Goal: Task Accomplishment & Management: Use online tool/utility

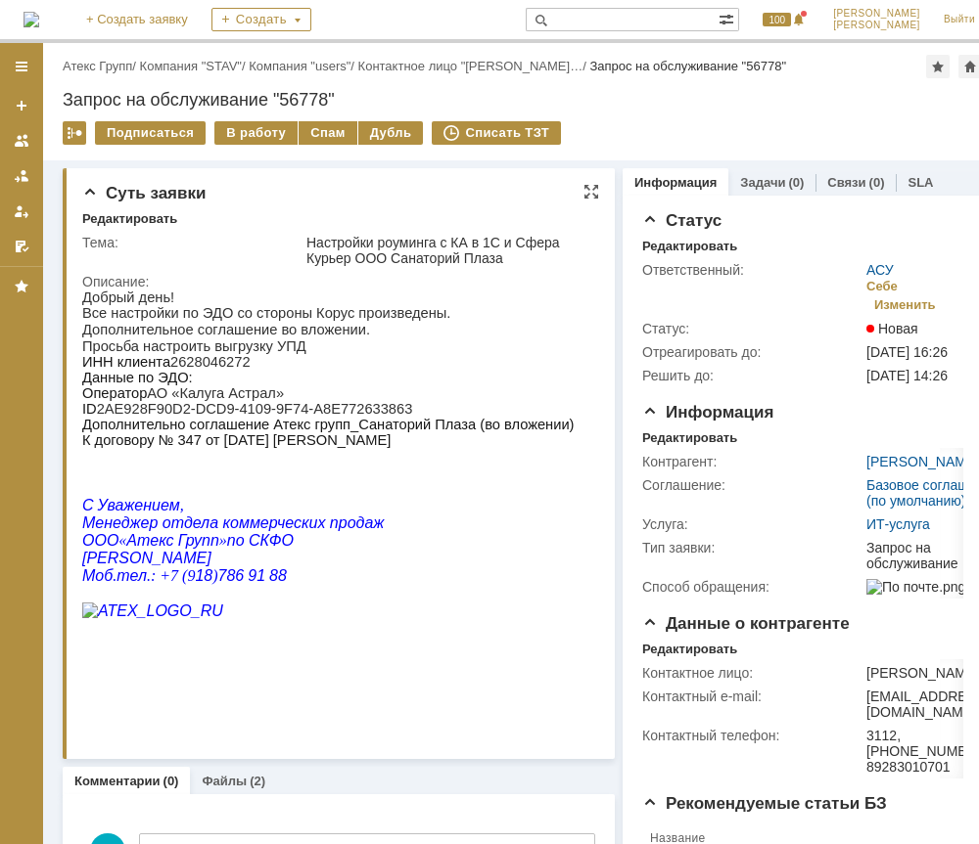
click at [213, 367] on span "2628046272" at bounding box center [210, 362] width 80 height 16
copy span "2628046272"
click at [213, 367] on span "2628046272" at bounding box center [210, 362] width 80 height 16
click at [226, 364] on span "2628046272" at bounding box center [210, 362] width 80 height 16
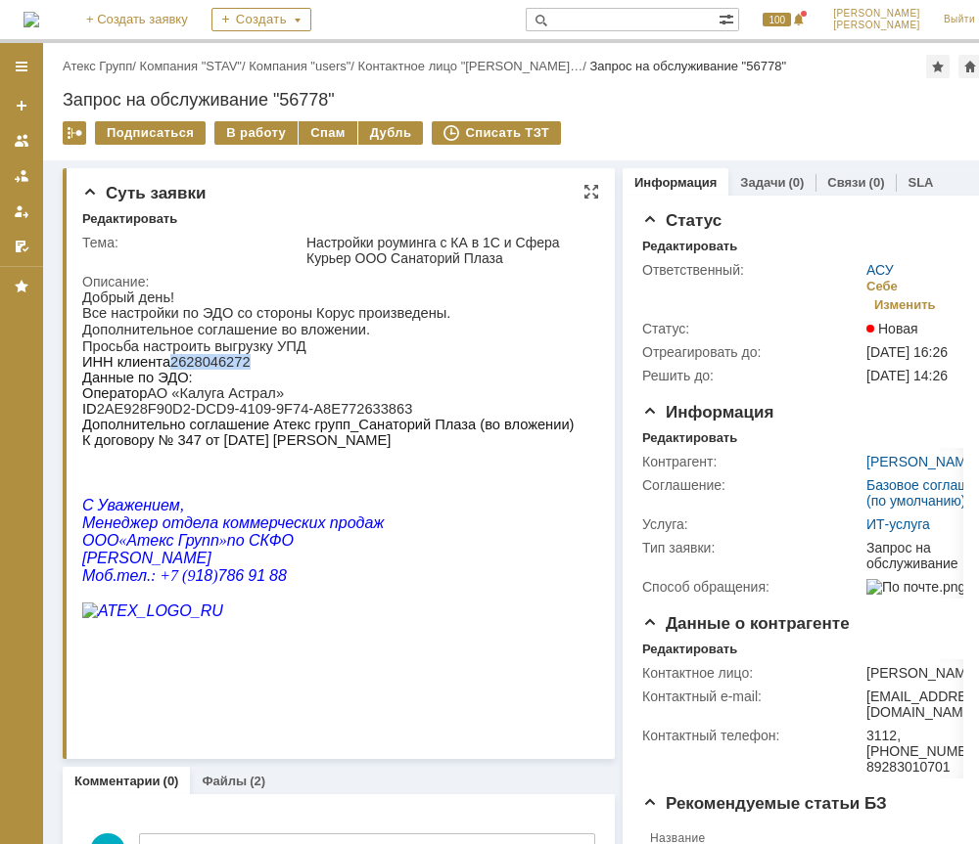
click at [225, 365] on span "2628046272" at bounding box center [210, 362] width 80 height 16
copy span "2628046272"
click at [101, 416] on p "ID 2AE928F90D2-DCD9-4109-9F74-A8E772633863" at bounding box center [327, 409] width 491 height 16
drag, startPoint x: 101, startPoint y: 416, endPoint x: 338, endPoint y: 416, distance: 236.8
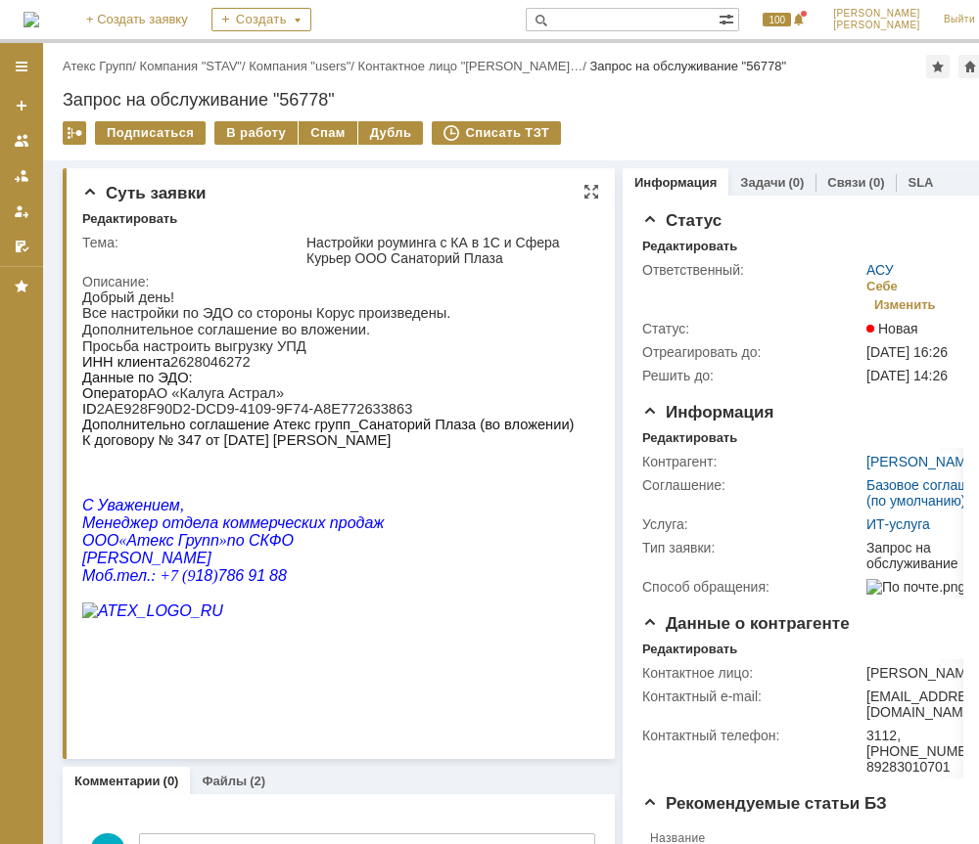
click at [314, 416] on p "ID 2AE928F90D2-DCD9-4109-9F74-A8E772633863" at bounding box center [327, 409] width 491 height 16
drag, startPoint x: 376, startPoint y: 418, endPoint x: 249, endPoint y: 421, distance: 127.2
click at [249, 417] on p "ID 2AE928F90D2-DCD9-4109-9F74-A8E772633863" at bounding box center [327, 409] width 491 height 16
click at [96, 417] on span "ID" at bounding box center [89, 409] width 15 height 16
drag, startPoint x: 100, startPoint y: 416, endPoint x: 376, endPoint y: 412, distance: 276.0
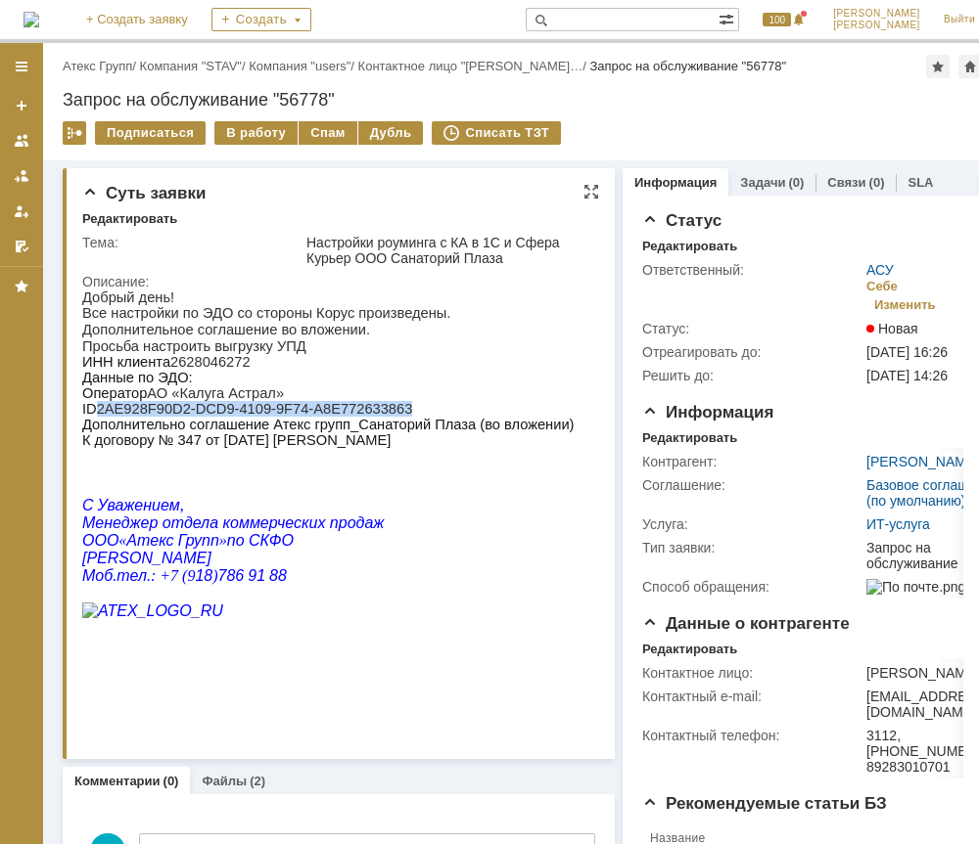
click at [376, 412] on p "ID 2AE928F90D2-DCD9-4109-9F74-A8E772633863" at bounding box center [327, 409] width 491 height 16
copy p "2AE928F90D2-DCD9-4109-9F74-A8E772633863"
click at [264, 131] on div "В работу" at bounding box center [255, 132] width 83 height 23
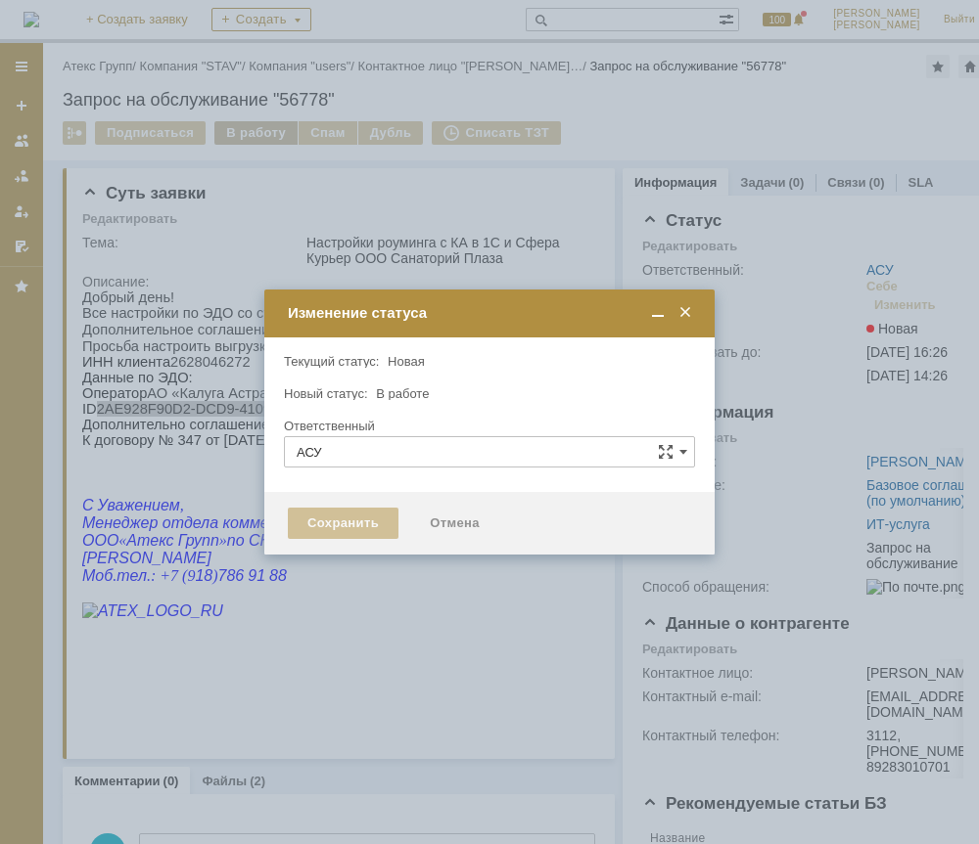
type input "[PERSON_NAME]"
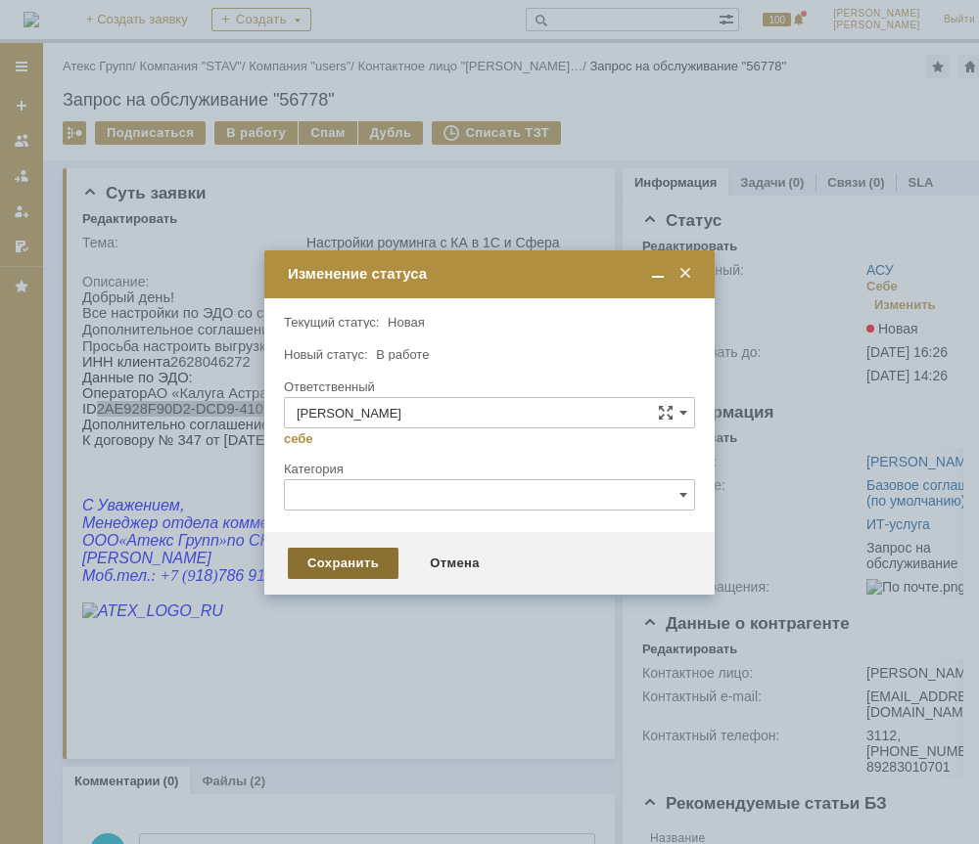
click at [338, 562] on div "Сохранить" at bounding box center [343, 563] width 111 height 31
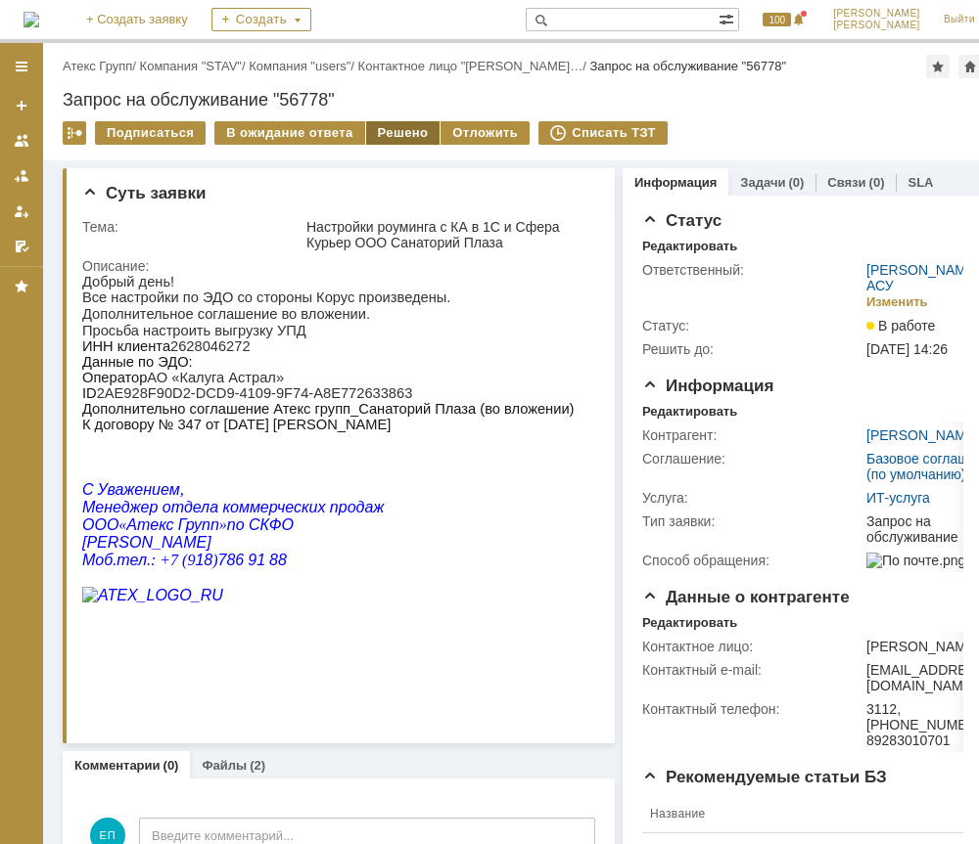
click at [388, 133] on div "Решено" at bounding box center [403, 132] width 74 height 23
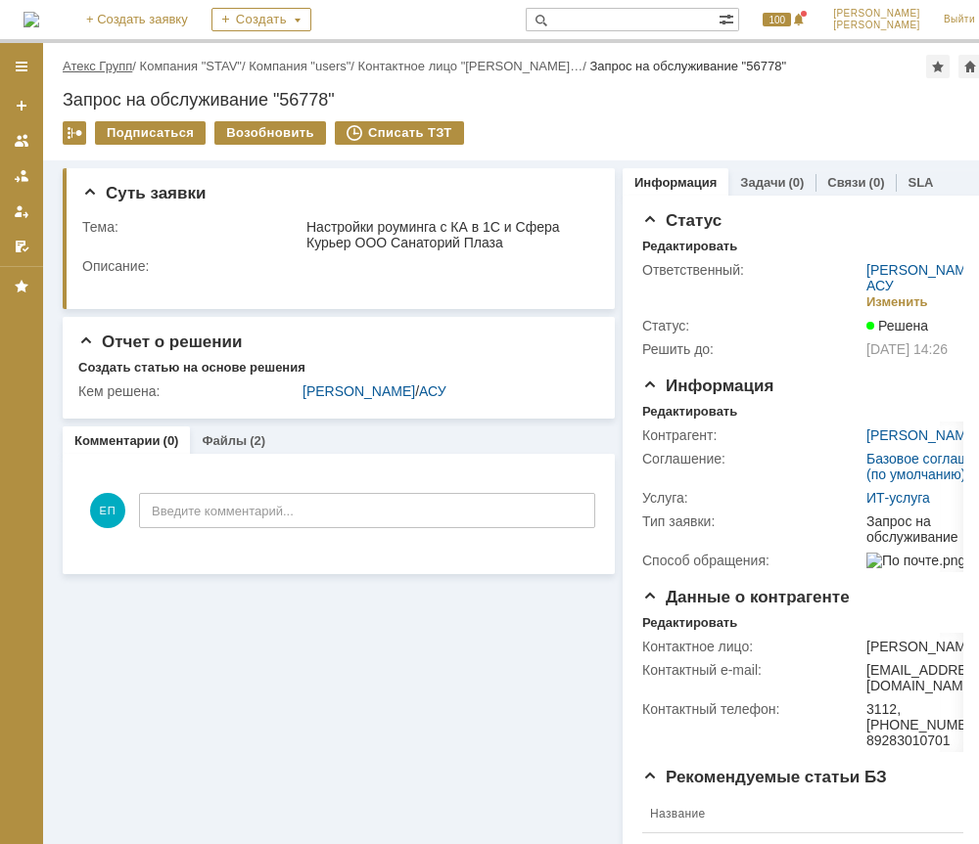
click at [105, 64] on link "Атекс Групп" at bounding box center [97, 66] width 69 height 15
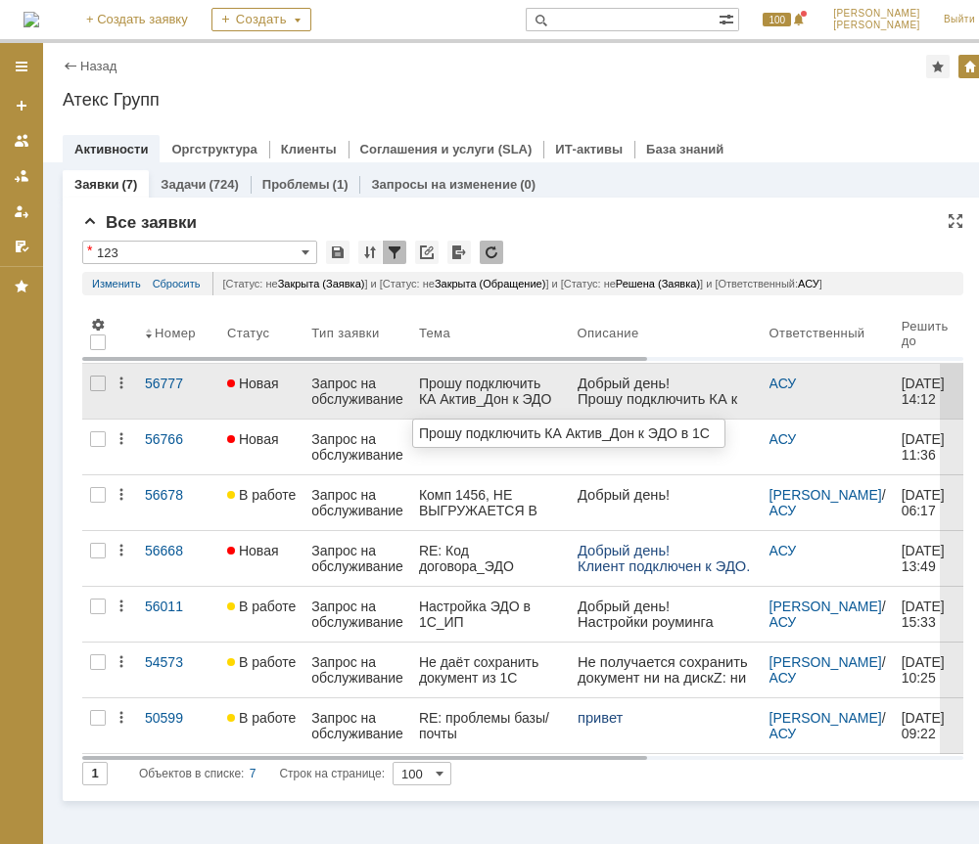
click at [498, 393] on div "Прошу подключить КА Актив_Дон к ЭДО в 1С" at bounding box center [490, 391] width 143 height 31
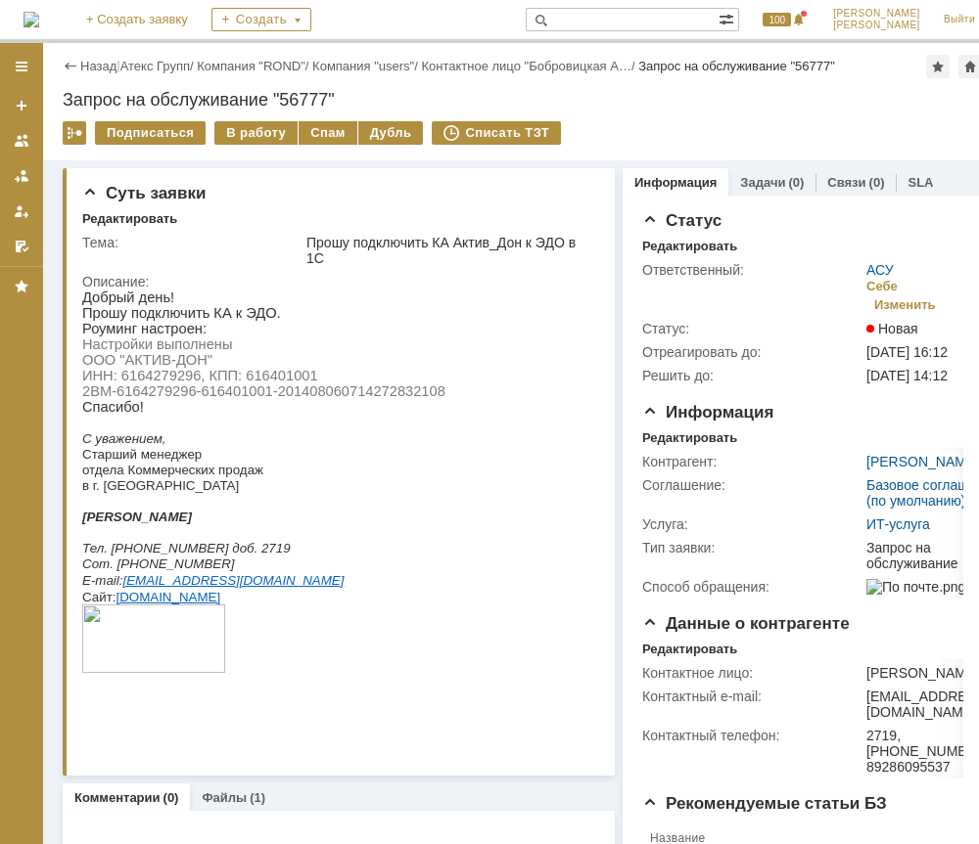
click at [137, 384] on span "Настройки выполнены ООО "АКТИВ-ДОН" ИНН: 6164279296, КПП: 616401001 2BM-6164279…" at bounding box center [263, 368] width 363 height 63
copy span "6164279296"
click at [232, 802] on link "Файлы" at bounding box center [224, 798] width 45 height 15
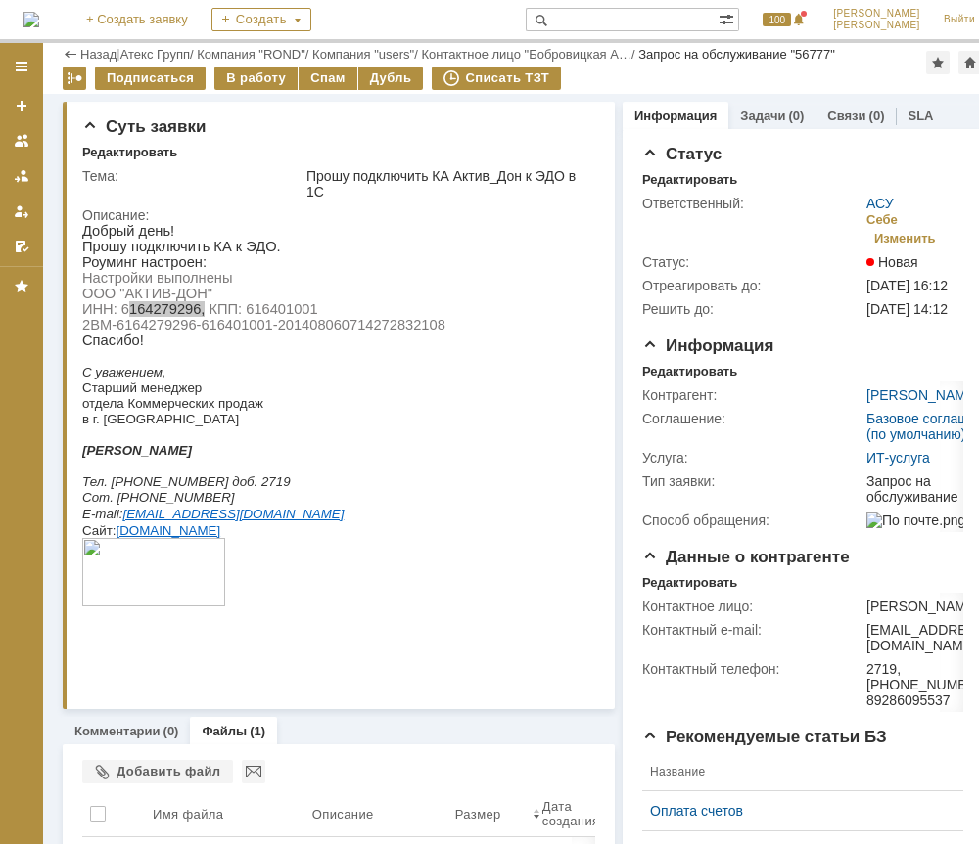
scroll to position [148, 0]
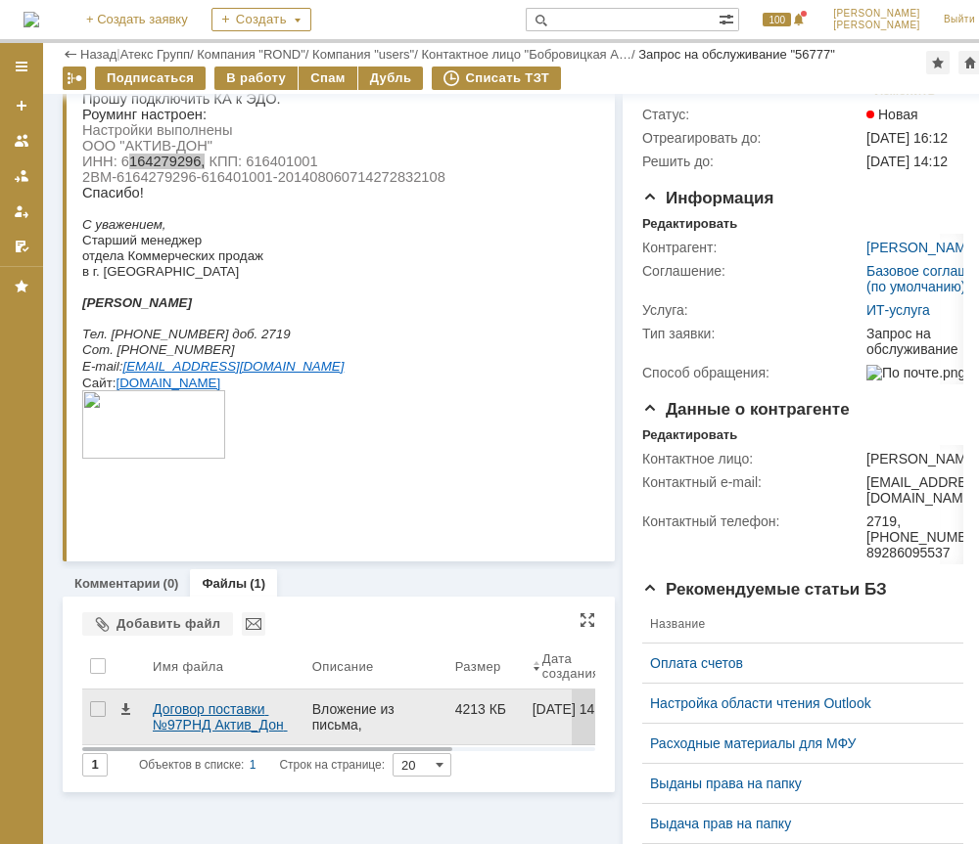
click at [218, 706] on div "Договор поставки №97РНД Актив_Дон ТК_ЭДО_подписан.pdf" at bounding box center [225, 717] width 144 height 31
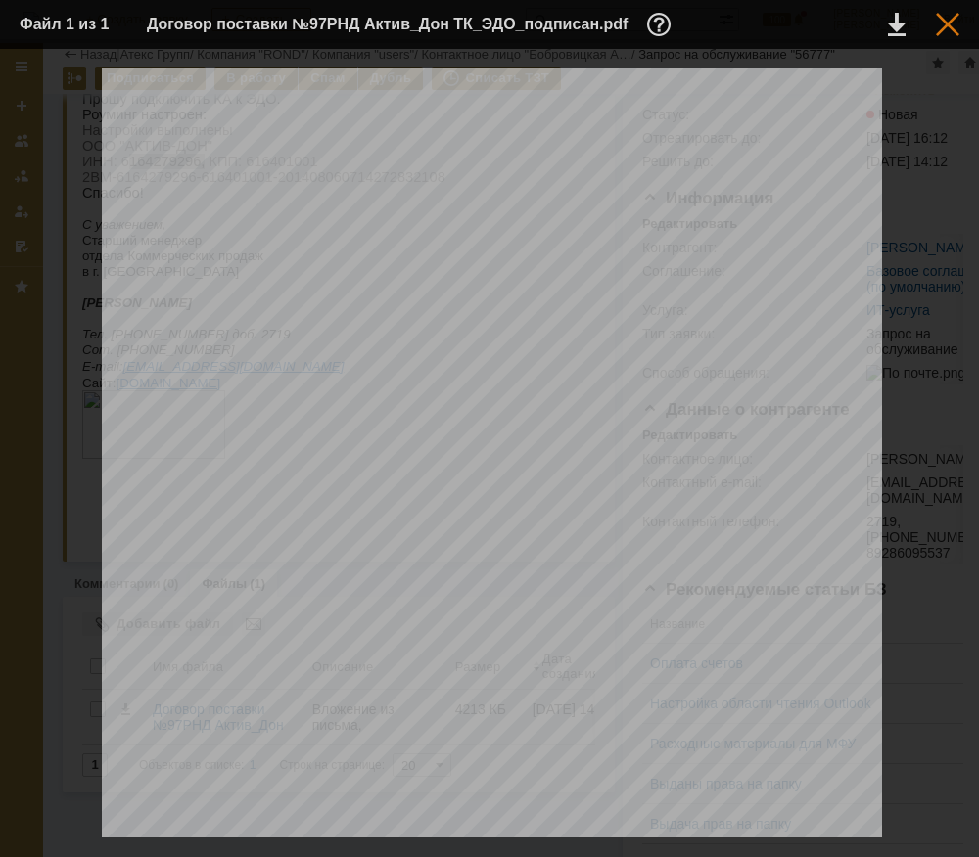
click at [937, 28] on div at bounding box center [946, 24] width 23 height 23
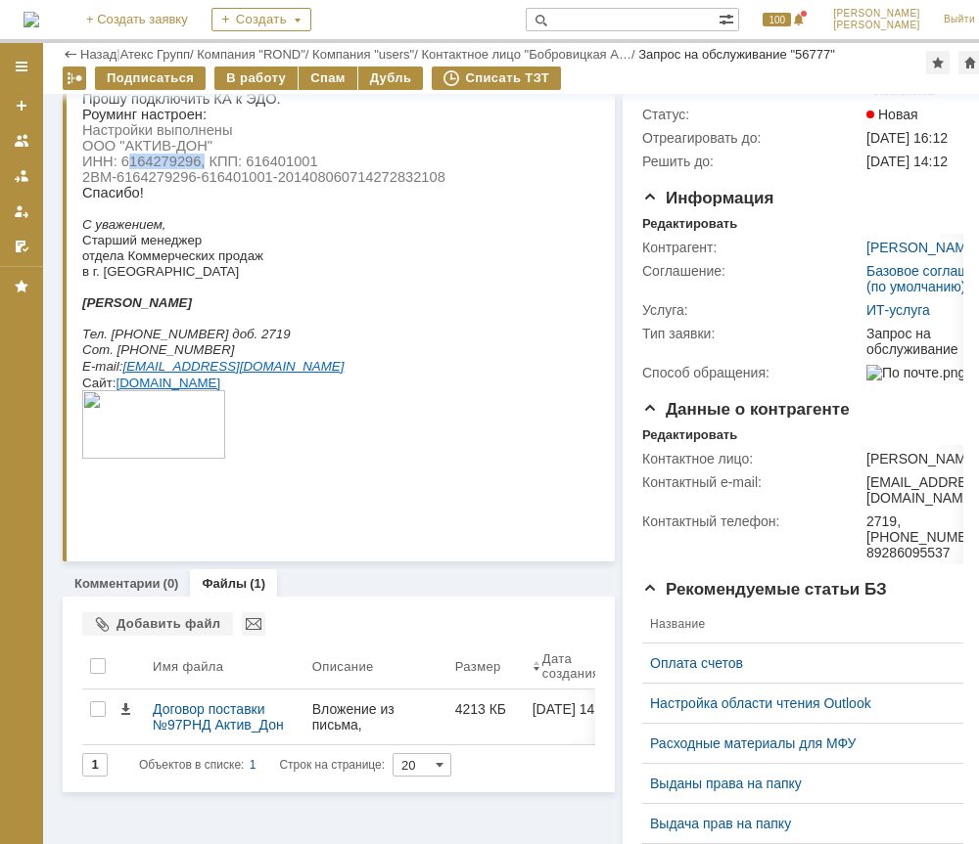
drag, startPoint x: 82, startPoint y: 180, endPoint x: 442, endPoint y: 186, distance: 360.1
click at [442, 185] on span "Настройки выполнены ООО "АКТИВ-ДОН" ИНН: 6164279296, КПП: 616401001 2BM-6164279…" at bounding box center [263, 153] width 363 height 63
copy span "2BM-6164279296-616401001-201408060714272832108"
click at [239, 71] on div "В работу" at bounding box center [255, 78] width 83 height 23
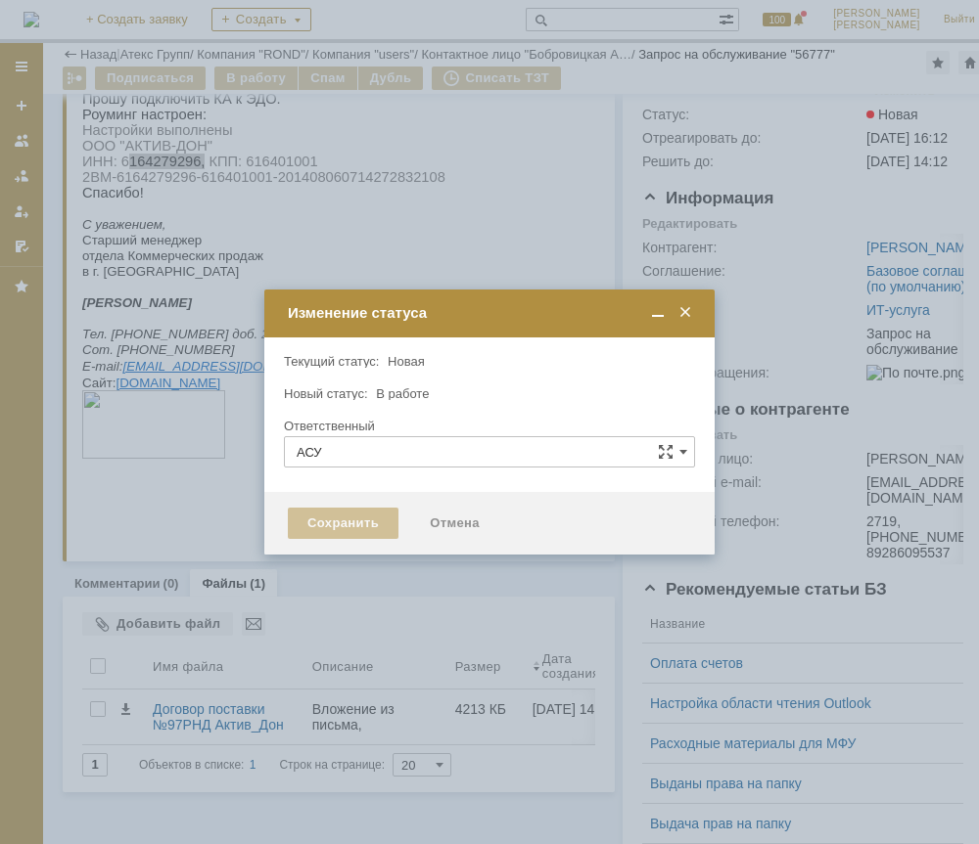
type input "[PERSON_NAME]"
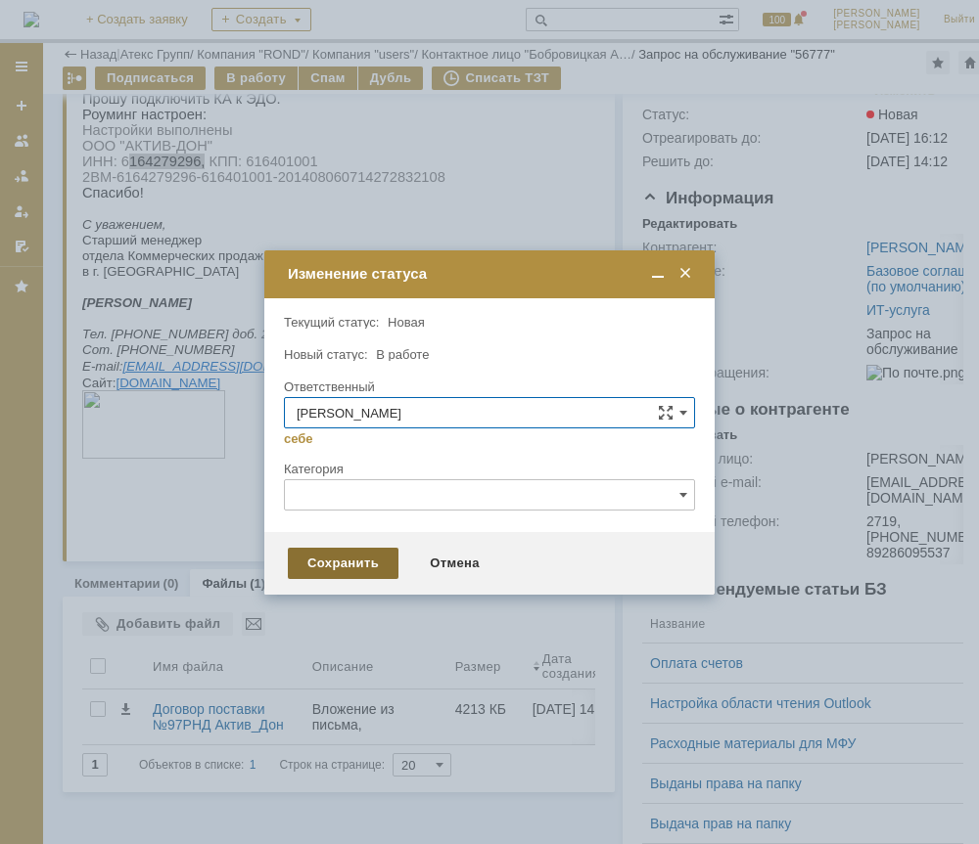
click at [349, 558] on div "Сохранить" at bounding box center [343, 563] width 111 height 31
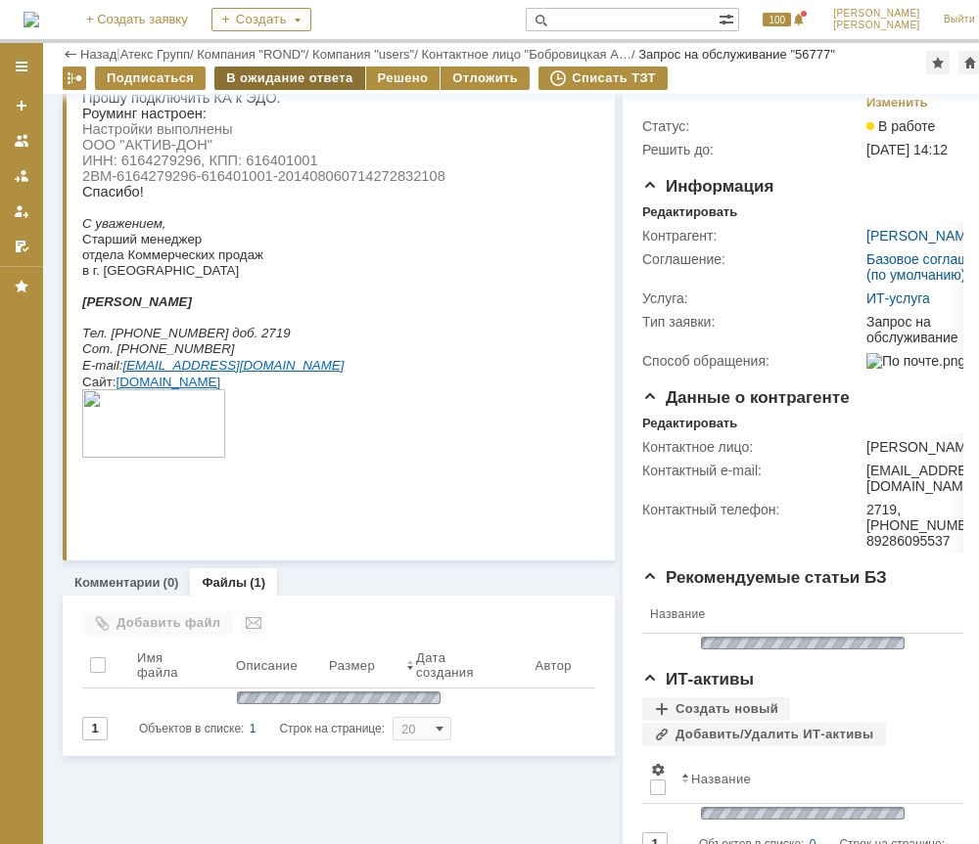
scroll to position [0, 0]
click at [387, 68] on div "Решено" at bounding box center [403, 78] width 74 height 23
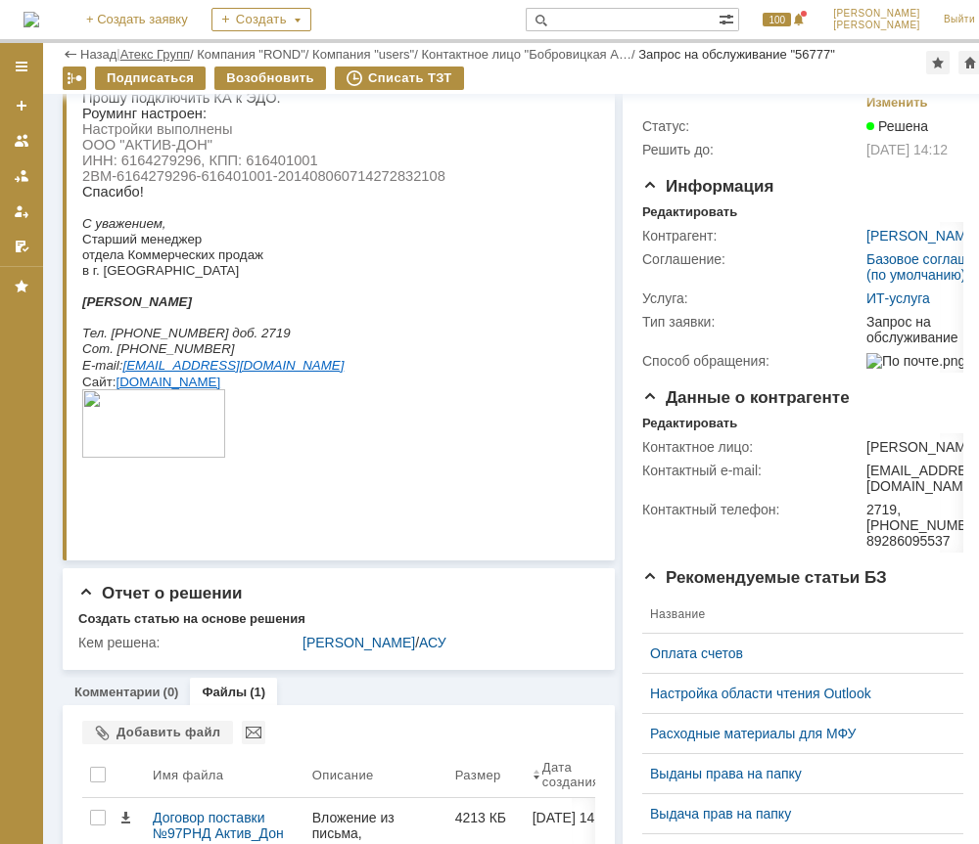
click at [167, 52] on link "Атекс Групп" at bounding box center [154, 54] width 69 height 15
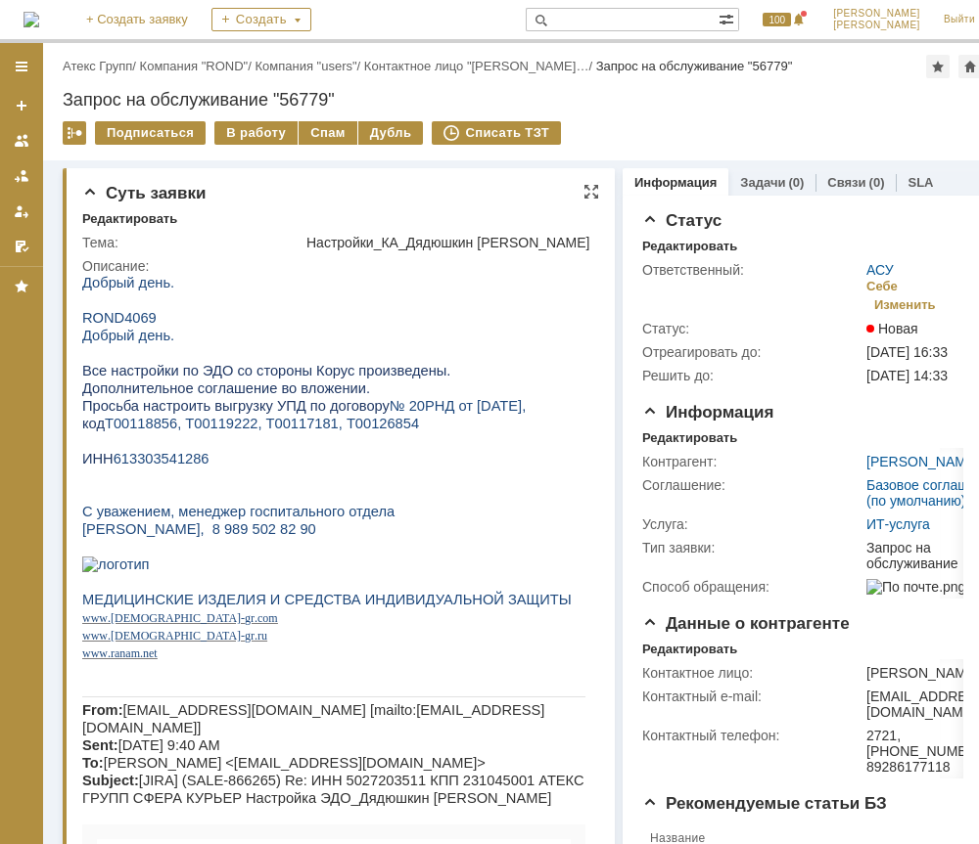
click at [150, 467] on span "613303541286" at bounding box center [162, 459] width 96 height 16
copy span "613303541286"
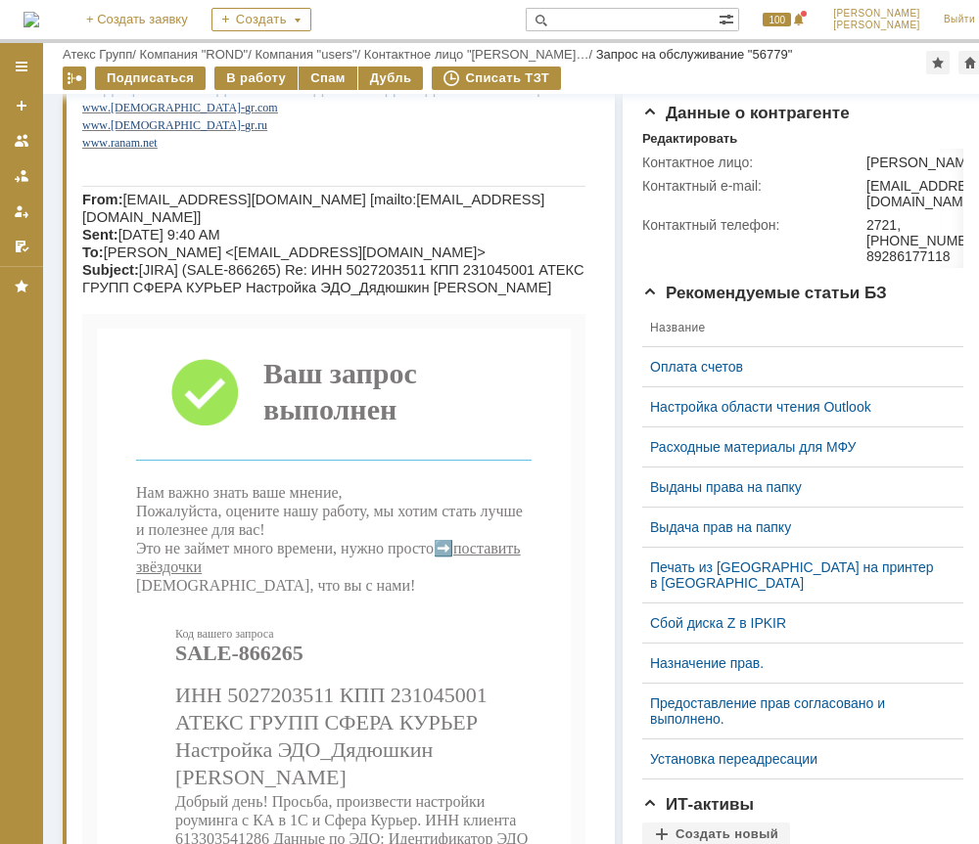
scroll to position [1037, 0]
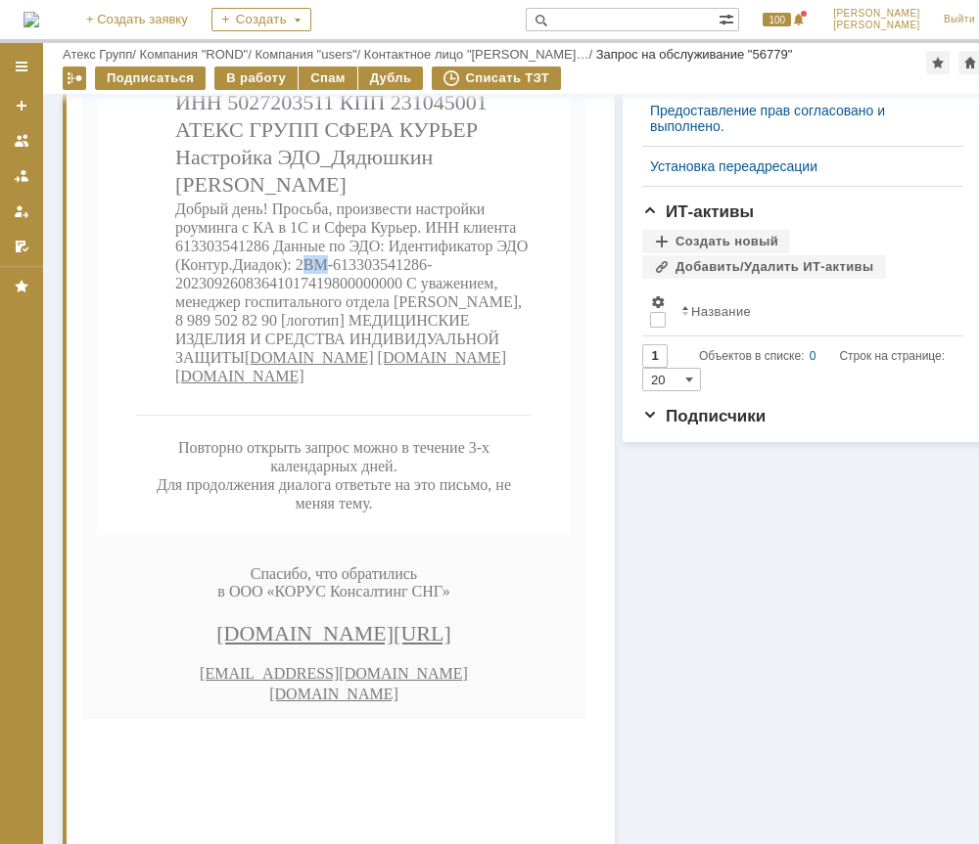
drag, startPoint x: 342, startPoint y: 381, endPoint x: 356, endPoint y: 384, distance: 15.0
click at [356, 384] on span "Добрый день! Просьба, произвести настройки роуминга с КА в 1С и Сфера Курьер. И…" at bounding box center [351, 293] width 352 height 184
drag, startPoint x: 356, startPoint y: 384, endPoint x: 333, endPoint y: 372, distance: 26.3
click at [333, 372] on span "Добрый день! Просьба, произвести настройки роуминга с КА в 1С и Сфера Курьер. И…" at bounding box center [351, 293] width 352 height 184
drag, startPoint x: 335, startPoint y: 373, endPoint x: 393, endPoint y: 394, distance: 62.5
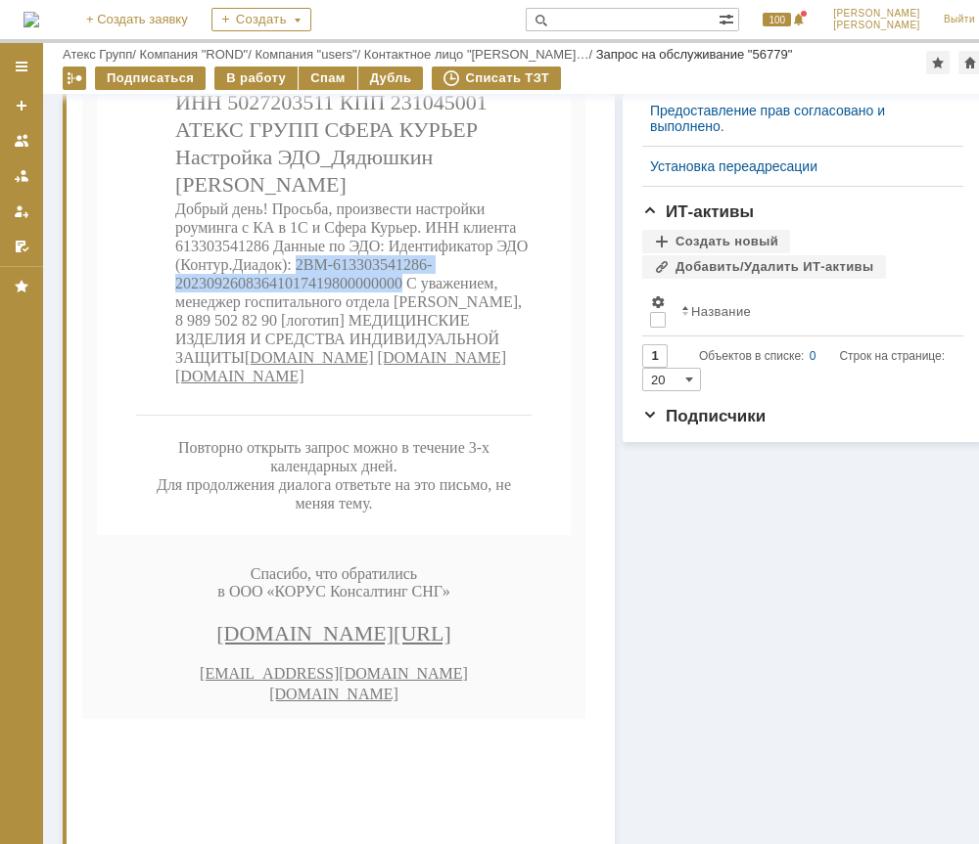
click at [393, 385] on span "Добрый день! Просьба, произвести настройки роуминга с КА в 1С и Сфера Курьер. И…" at bounding box center [351, 293] width 352 height 184
drag, startPoint x: 393, startPoint y: 394, endPoint x: 373, endPoint y: 392, distance: 20.6
copy span "2BM-613303541286-20230926083641017419800000000"
click at [275, 68] on div "В работу" at bounding box center [255, 78] width 83 height 23
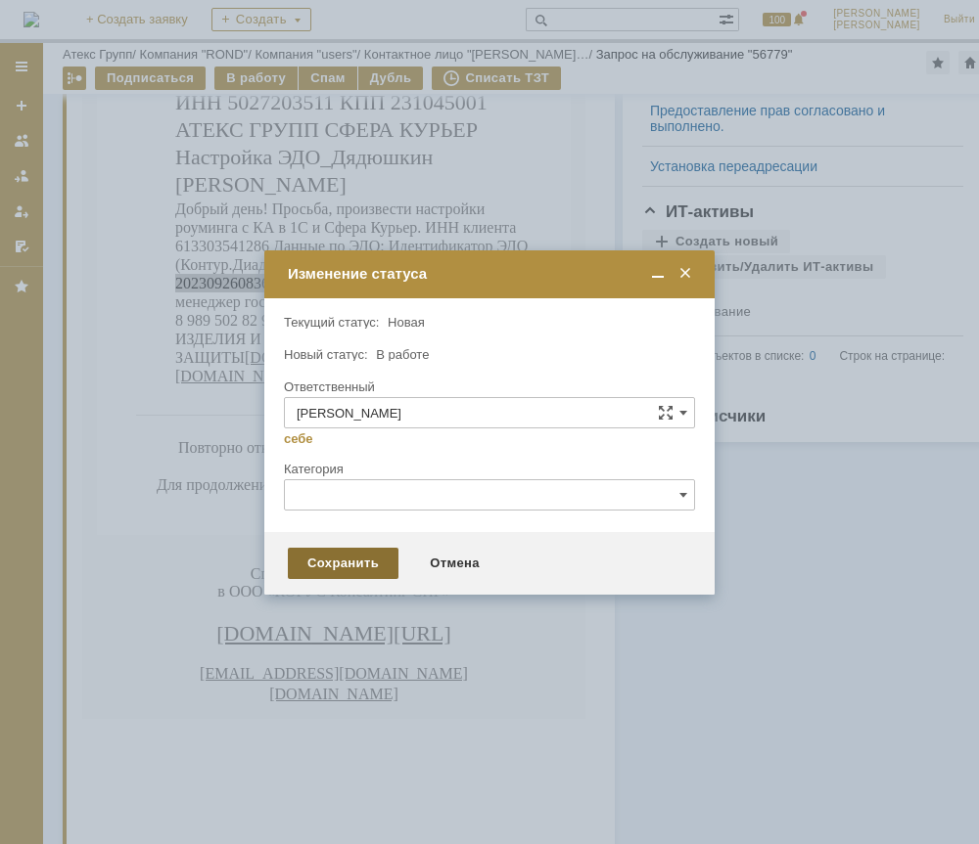
click at [342, 548] on div "Сохранить" at bounding box center [343, 563] width 111 height 31
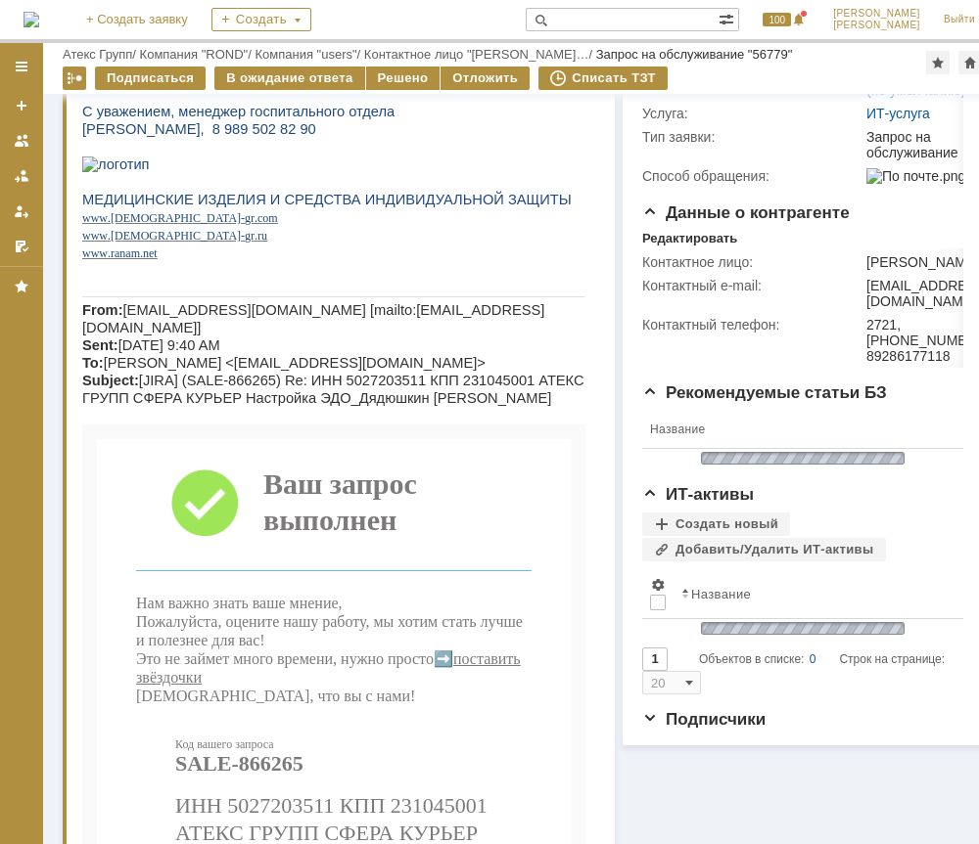
scroll to position [1023, 0]
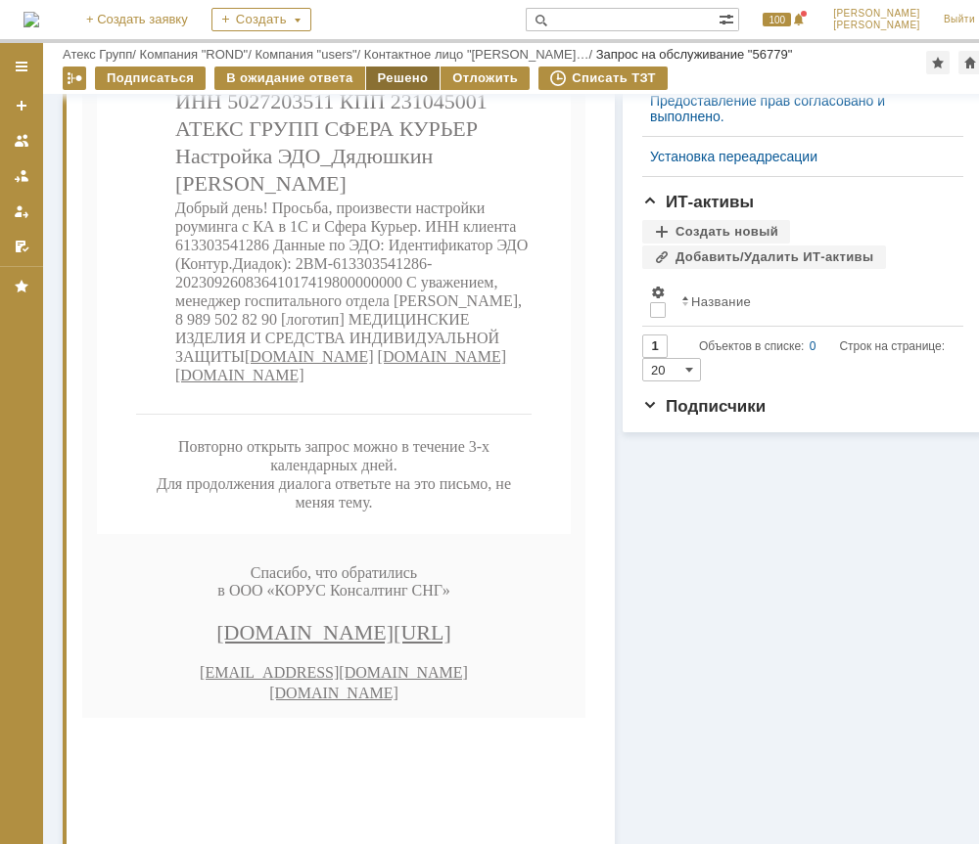
click at [401, 81] on div "Решено" at bounding box center [403, 78] width 74 height 23
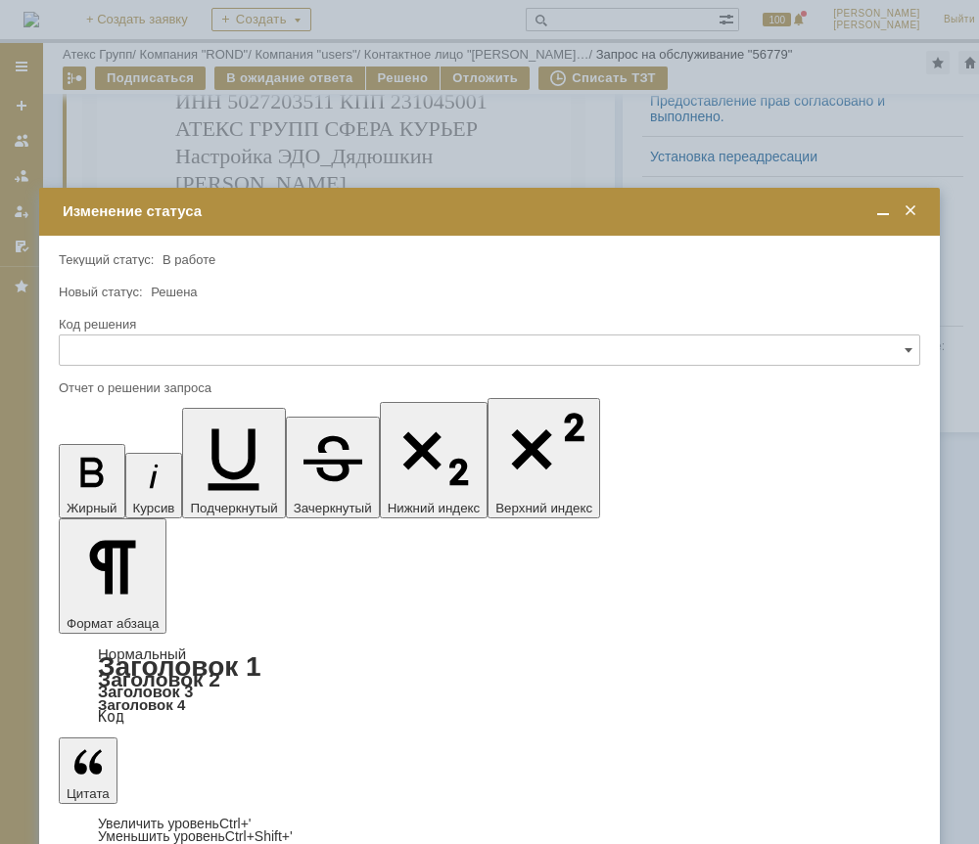
scroll to position [0, 0]
